Goal: Navigation & Orientation: Find specific page/section

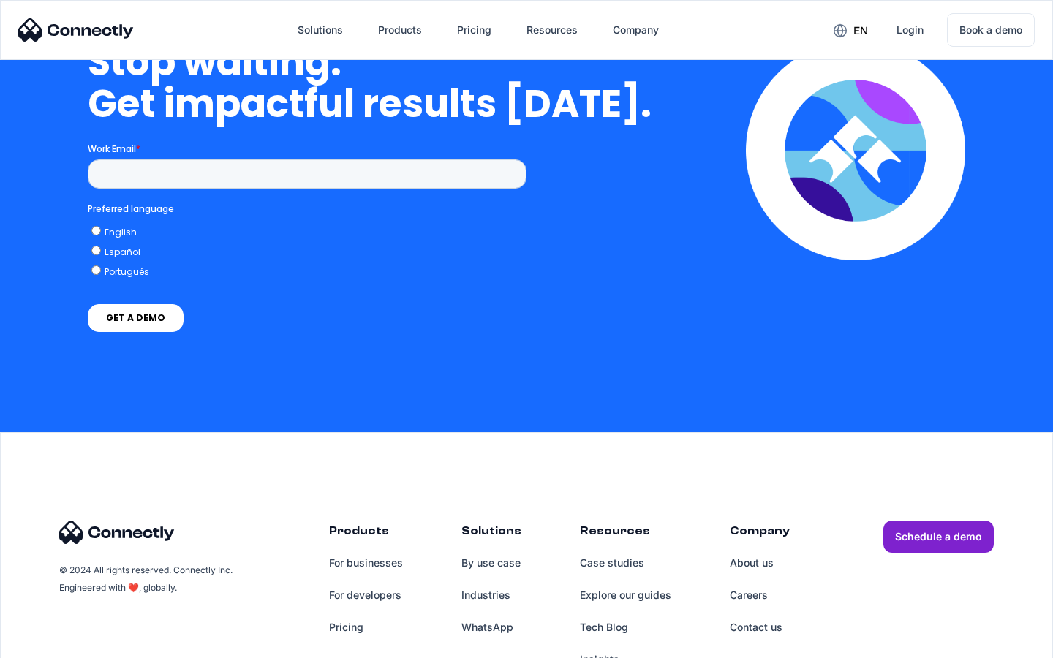
scroll to position [6016, 0]
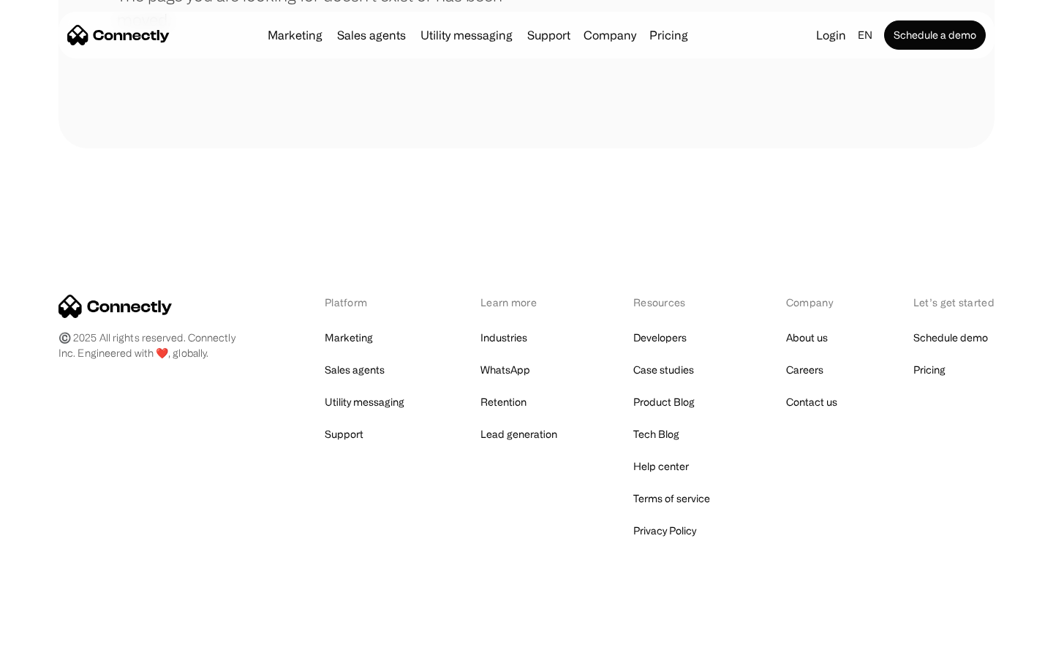
scroll to position [267, 0]
